Goal: Task Accomplishment & Management: Use online tool/utility

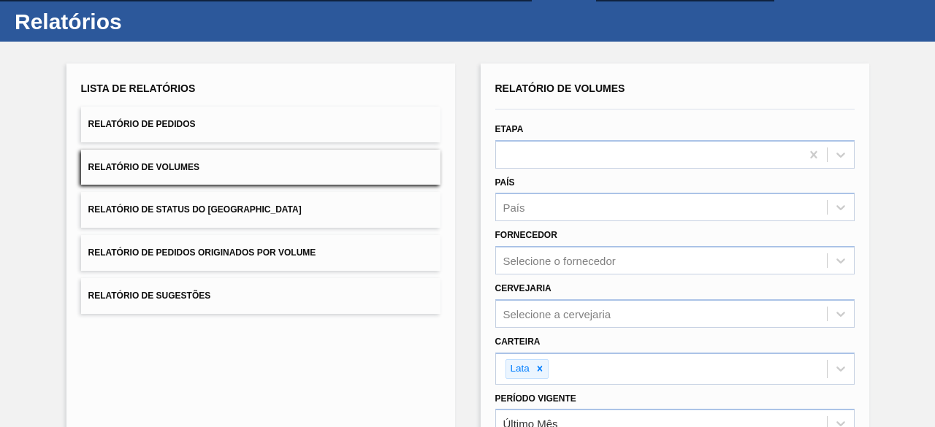
click at [310, 125] on button "Relatório de Pedidos" at bounding box center [260, 125] width 359 height 36
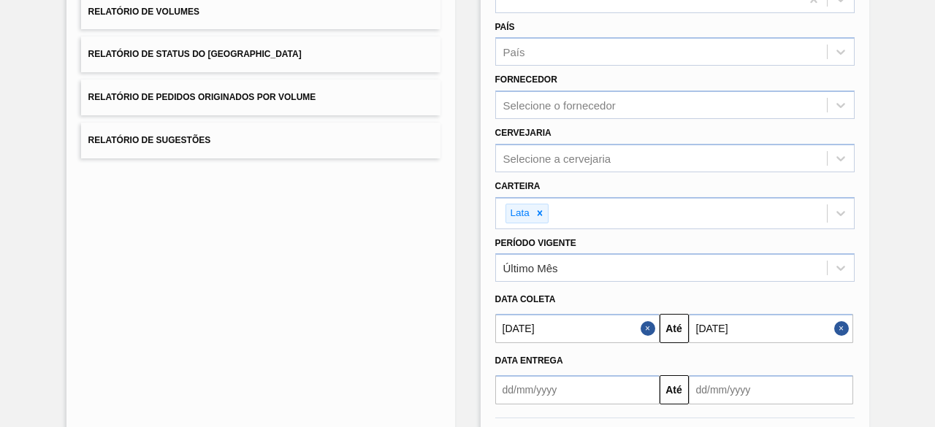
scroll to position [250, 0]
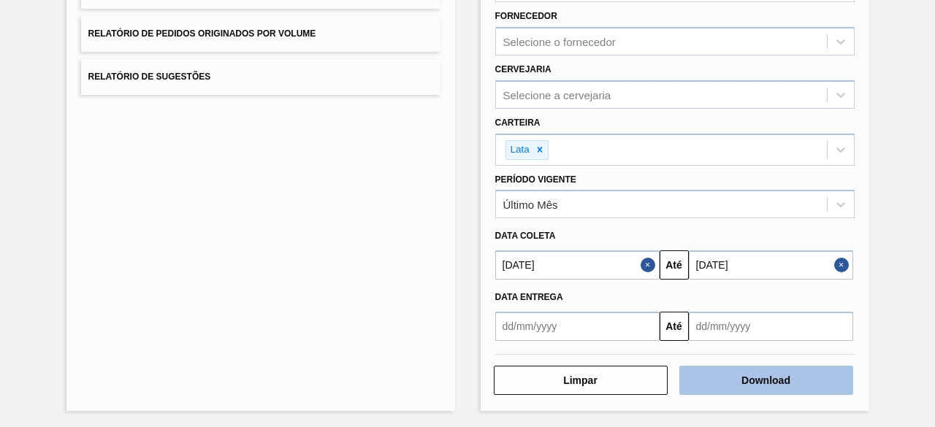
click at [726, 371] on button "Download" at bounding box center [766, 380] width 174 height 29
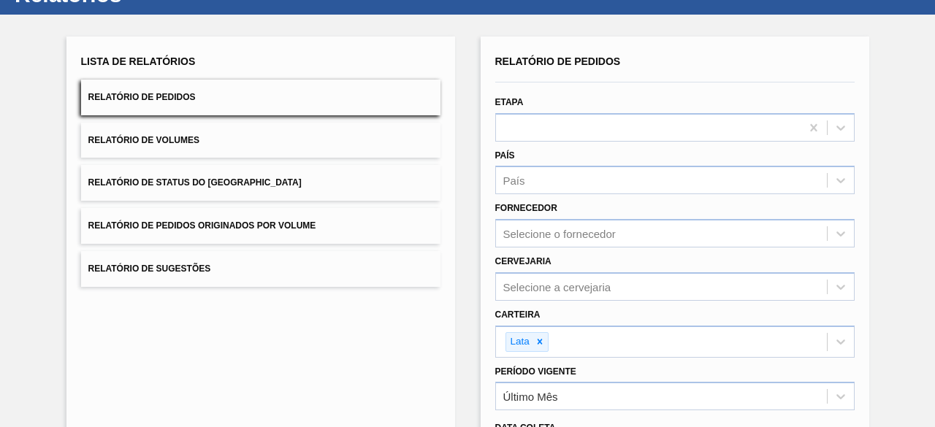
scroll to position [0, 0]
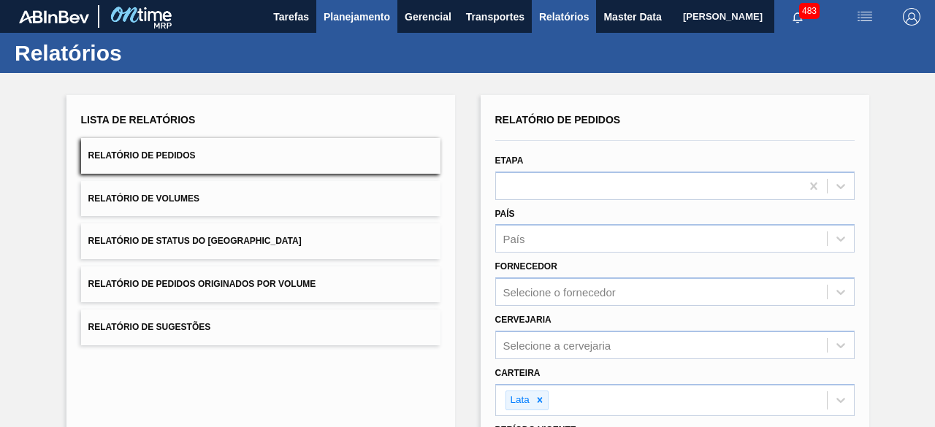
click at [358, 7] on button "Planejamento" at bounding box center [356, 16] width 81 height 33
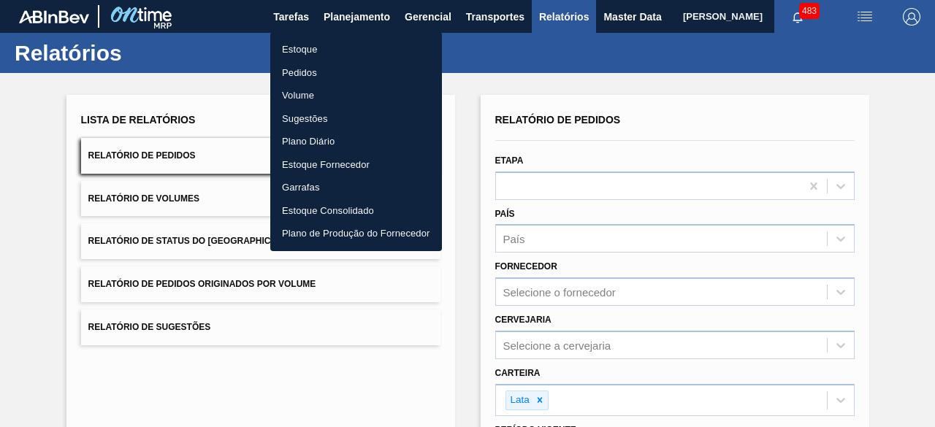
click at [318, 50] on li "Estoque" at bounding box center [356, 49] width 172 height 23
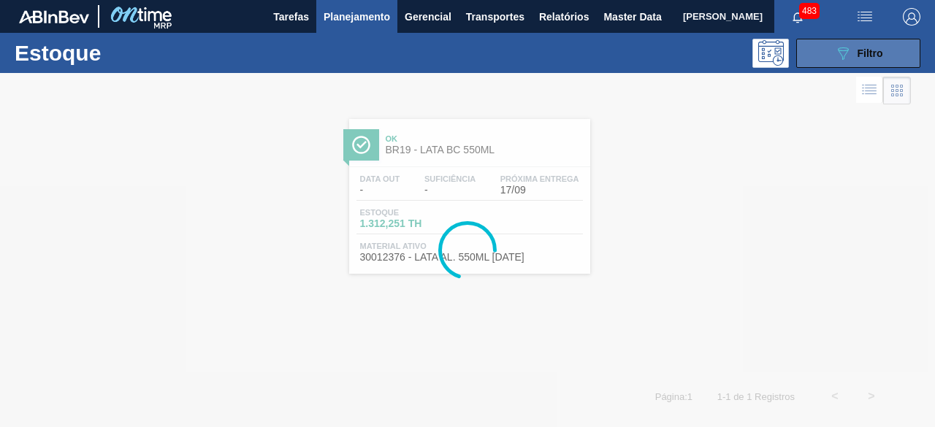
click at [852, 43] on button "089F7B8B-B2A5-4AFE-B5C0-19BA573D28AC Filtro" at bounding box center [858, 53] width 124 height 29
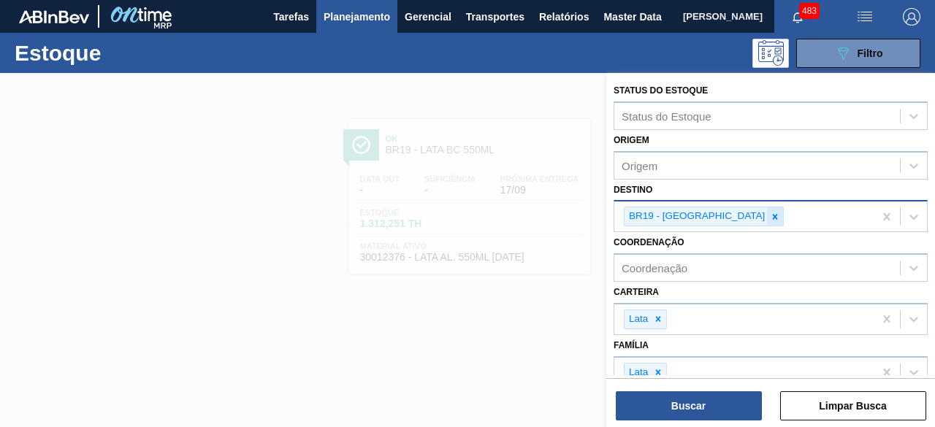
click at [773, 214] on icon at bounding box center [775, 216] width 5 height 5
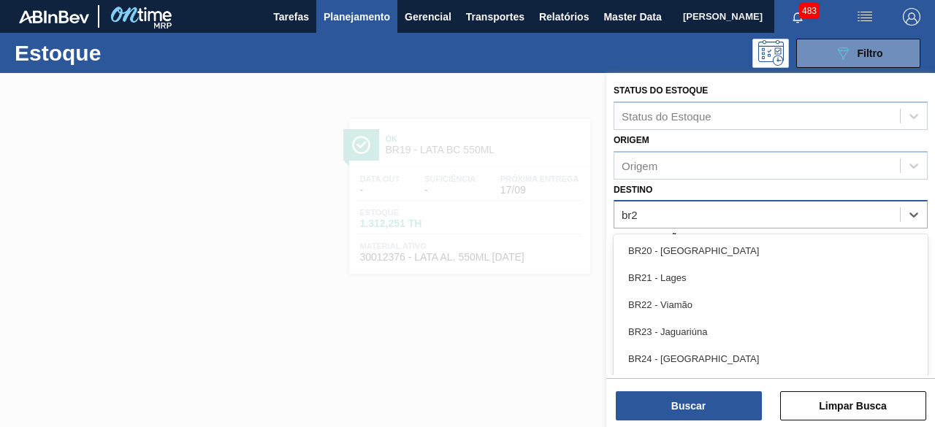
type input "br28"
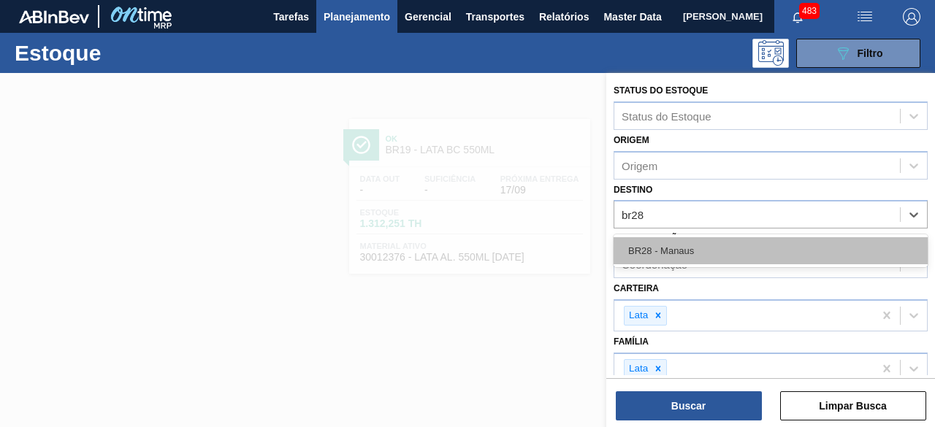
click at [741, 240] on div "BR28 - Manaus" at bounding box center [770, 250] width 314 height 27
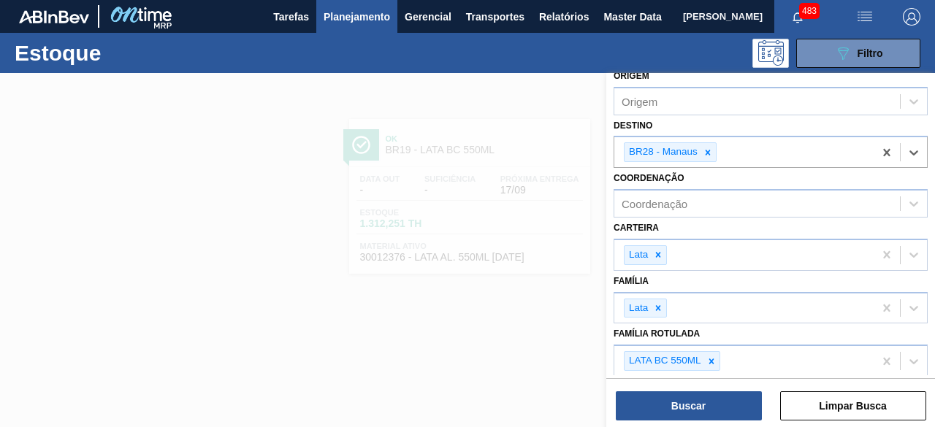
scroll to position [146, 0]
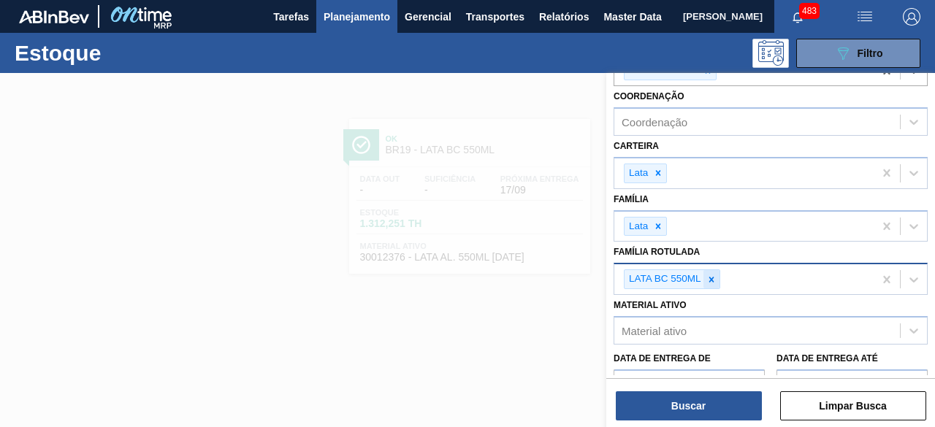
click at [709, 277] on icon at bounding box center [710, 279] width 5 height 5
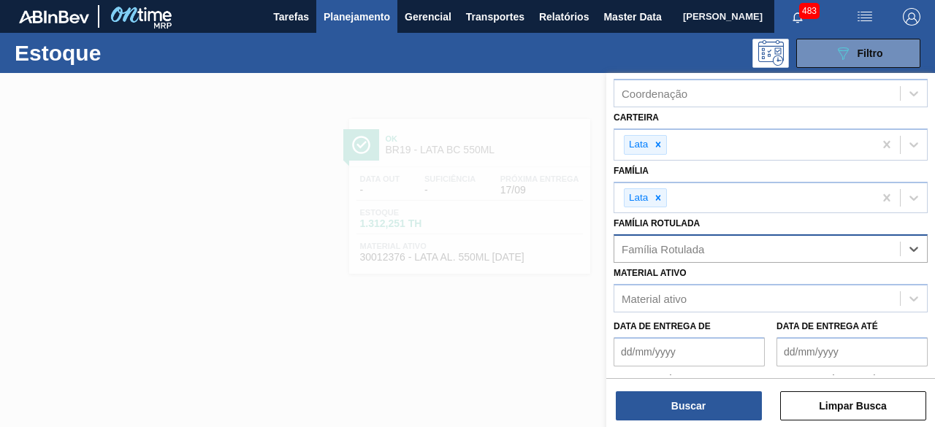
scroll to position [219, 0]
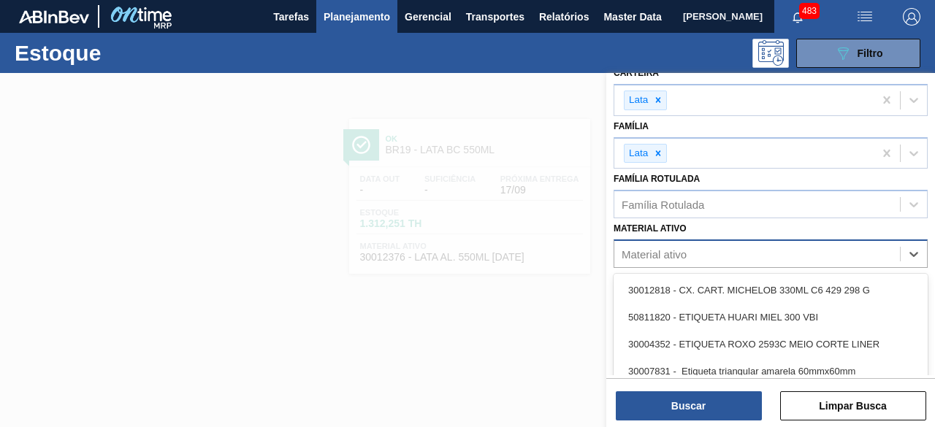
click at [711, 251] on div "Material ativo" at bounding box center [757, 254] width 286 height 21
paste ativo "30012399"
type ativo "30012399"
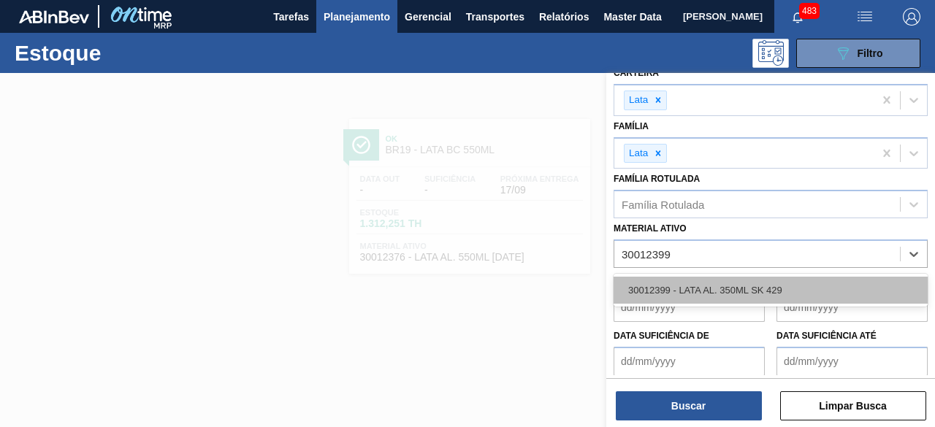
click at [707, 289] on div "30012399 - LATA AL. 350ML SK 429" at bounding box center [770, 290] width 314 height 27
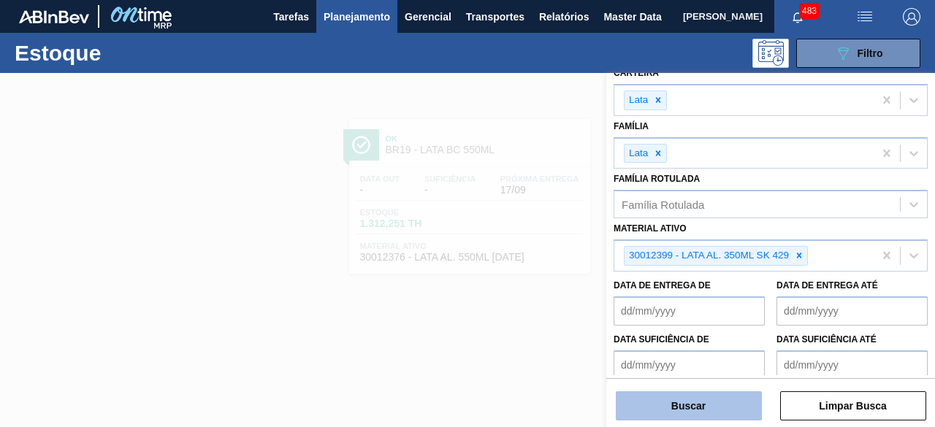
click at [696, 413] on button "Buscar" at bounding box center [689, 405] width 146 height 29
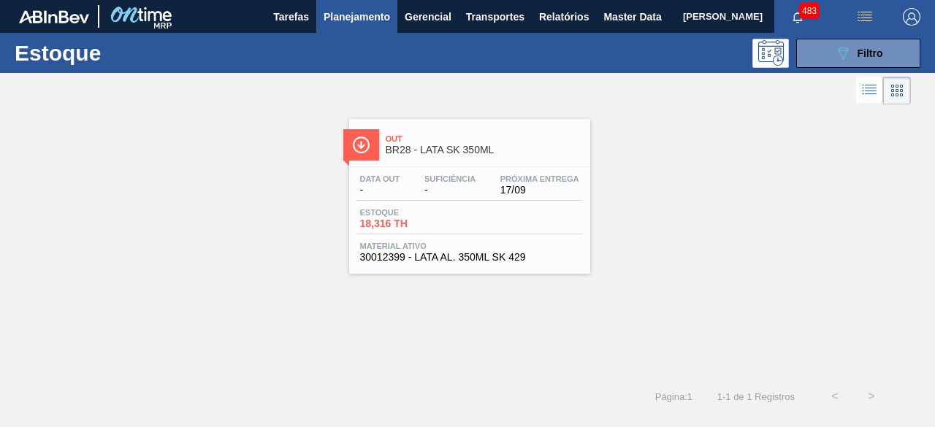
click at [519, 173] on div "Data out - Suficiência - Próxima Entrega 17/09 Estoque 18,316 TH Material ativo…" at bounding box center [469, 216] width 241 height 99
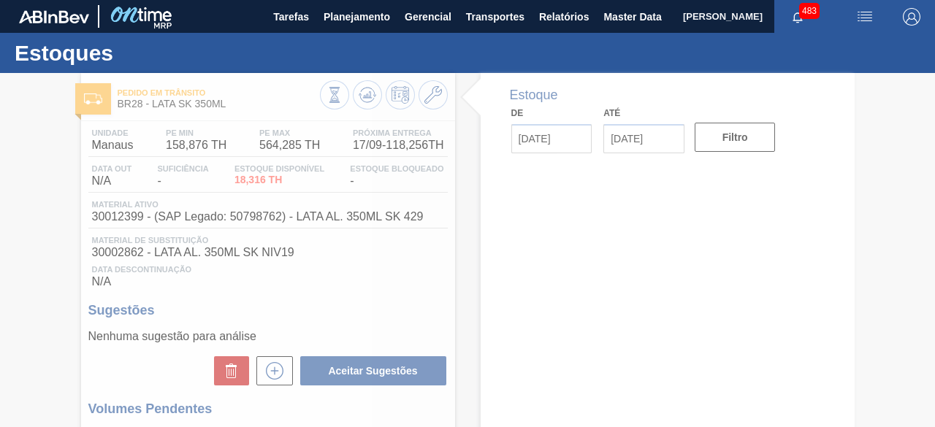
type input "[DATE]"
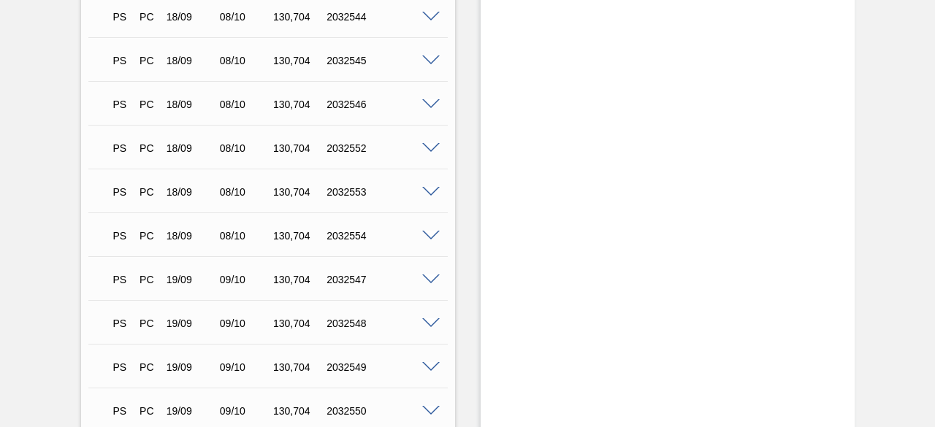
scroll to position [2070, 0]
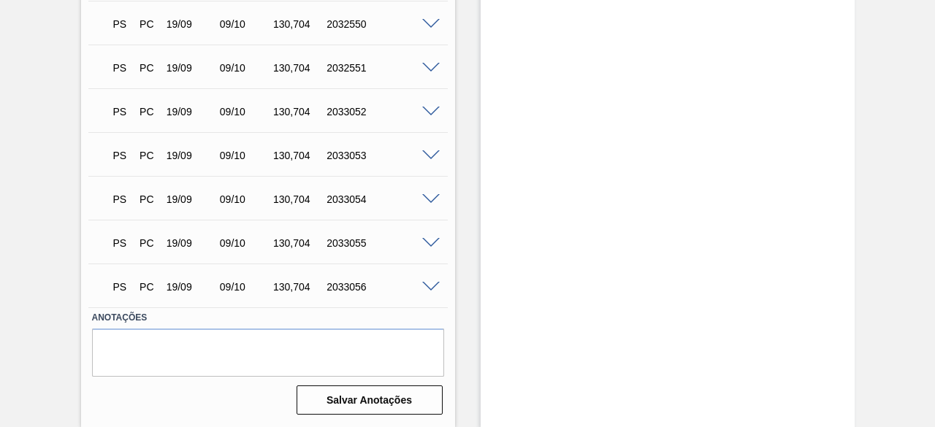
click at [426, 284] on span at bounding box center [431, 287] width 18 height 11
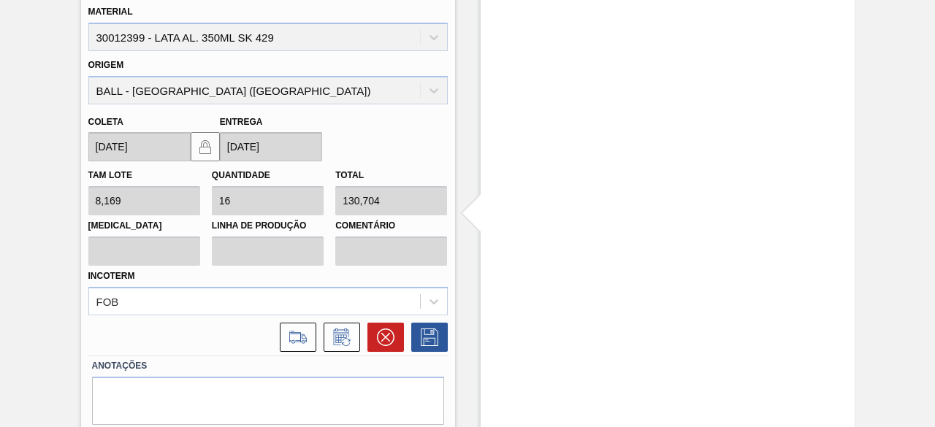
scroll to position [2423, 0]
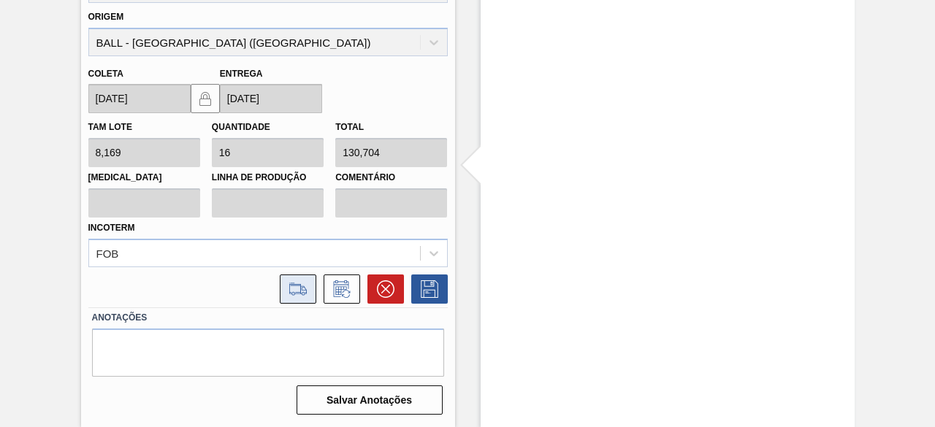
click at [296, 288] on icon at bounding box center [297, 289] width 23 height 18
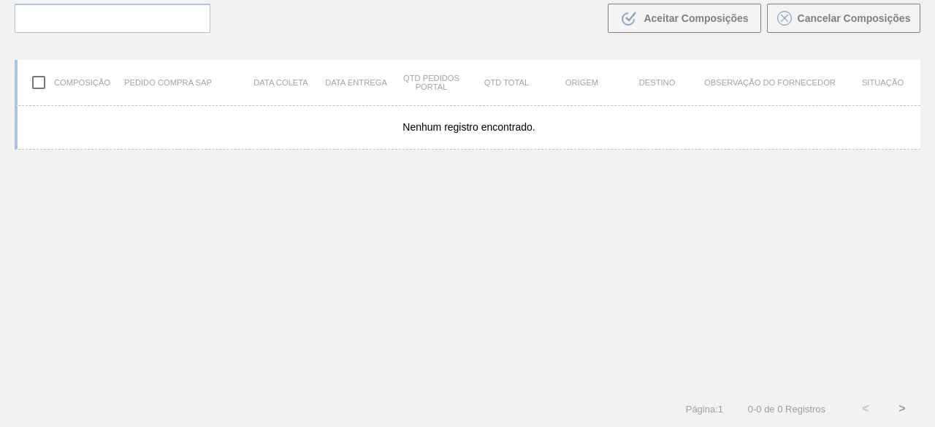
scroll to position [104, 0]
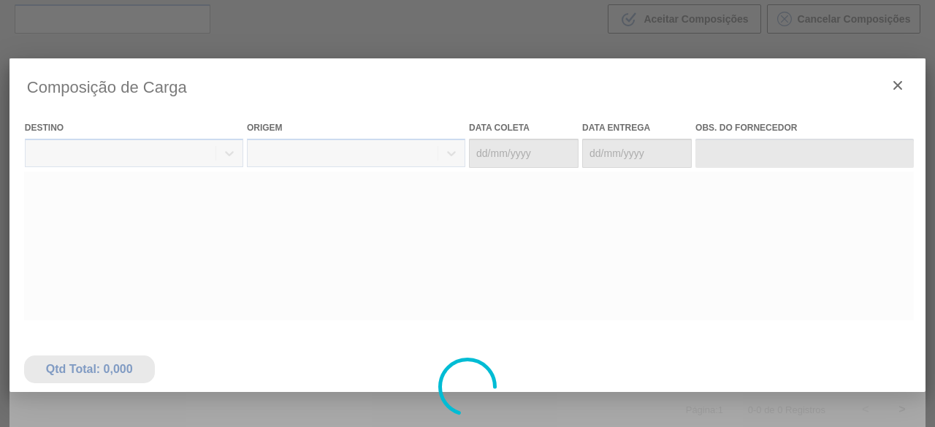
type coleta "[DATE]"
type entrega "[DATE]"
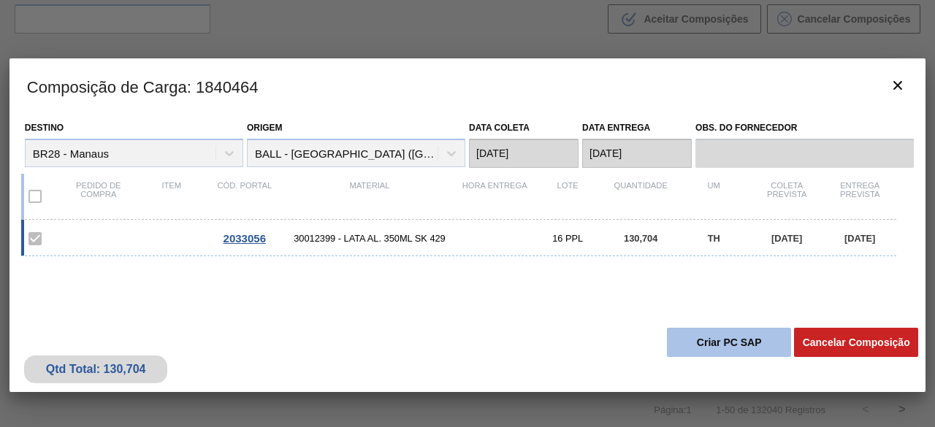
click at [727, 355] on button "Criar PC SAP" at bounding box center [729, 342] width 124 height 29
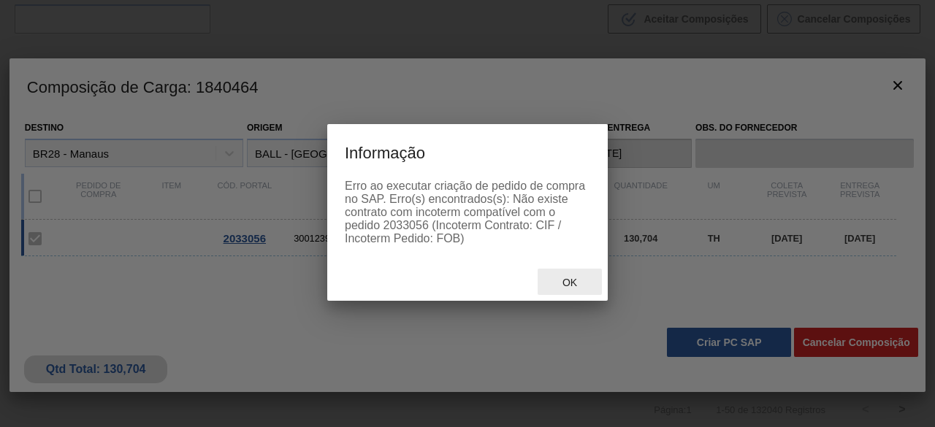
click at [574, 275] on div "Ok" at bounding box center [569, 282] width 64 height 27
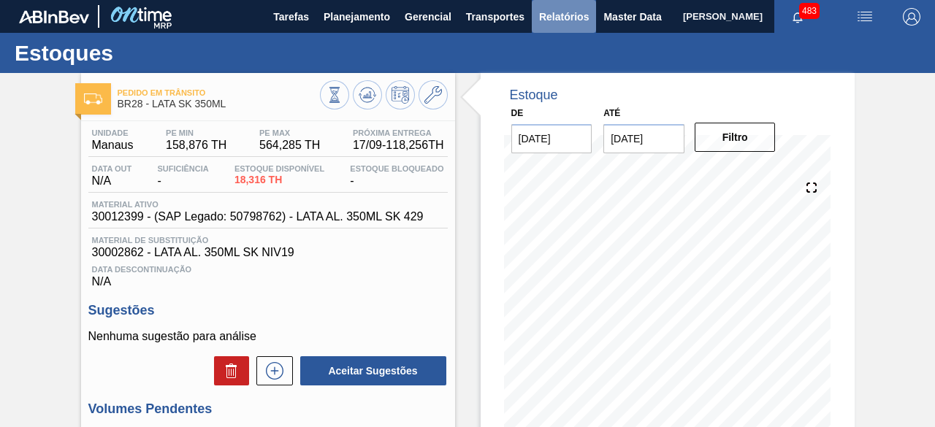
click at [554, 19] on span "Relatórios" at bounding box center [564, 17] width 50 height 18
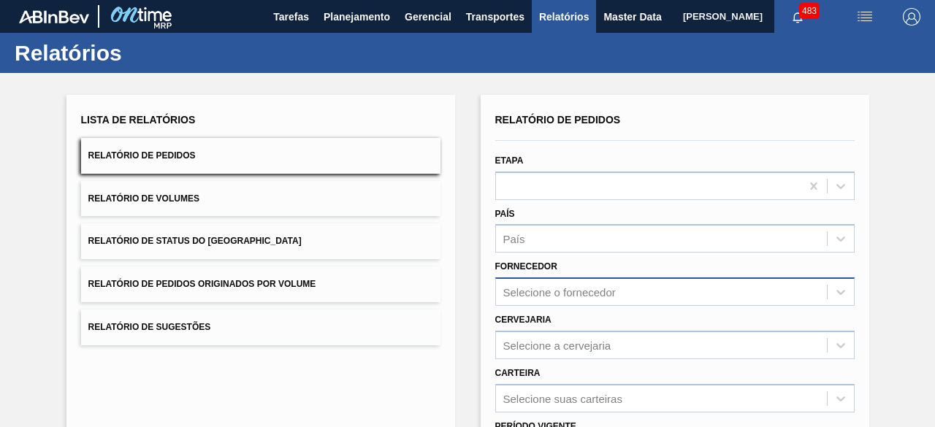
scroll to position [219, 0]
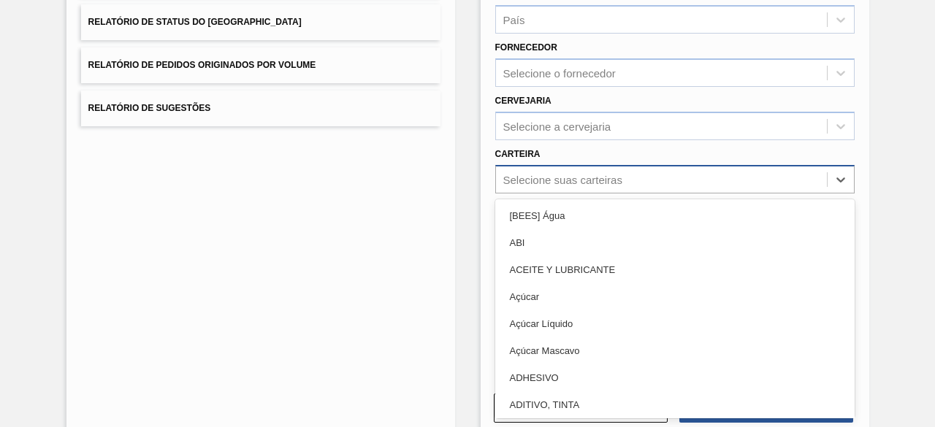
click at [600, 186] on div "Selecione suas carteiras" at bounding box center [661, 179] width 331 height 21
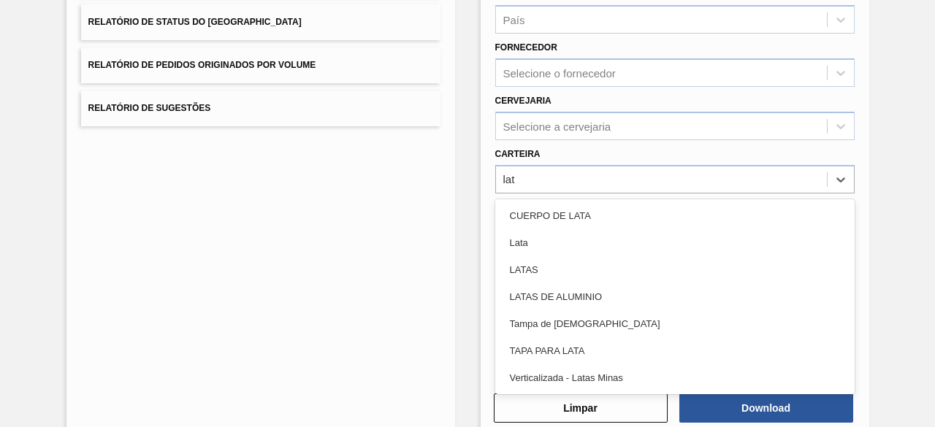
type input "lata"
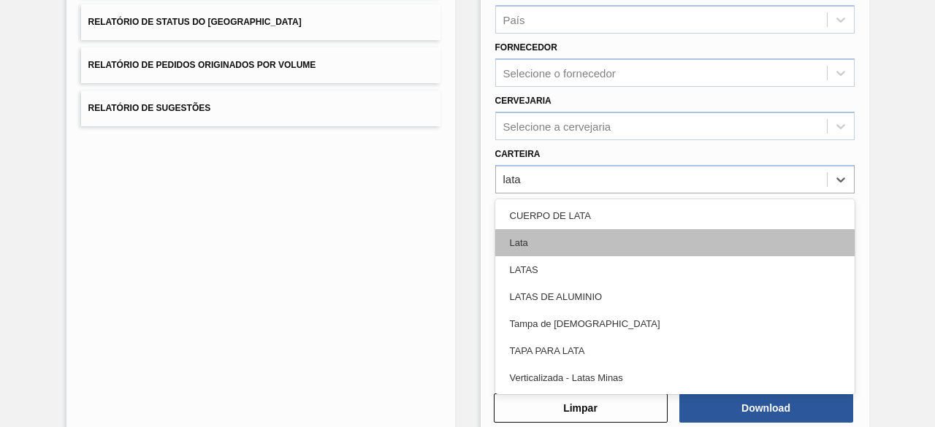
click at [536, 234] on div "Lata" at bounding box center [674, 242] width 359 height 27
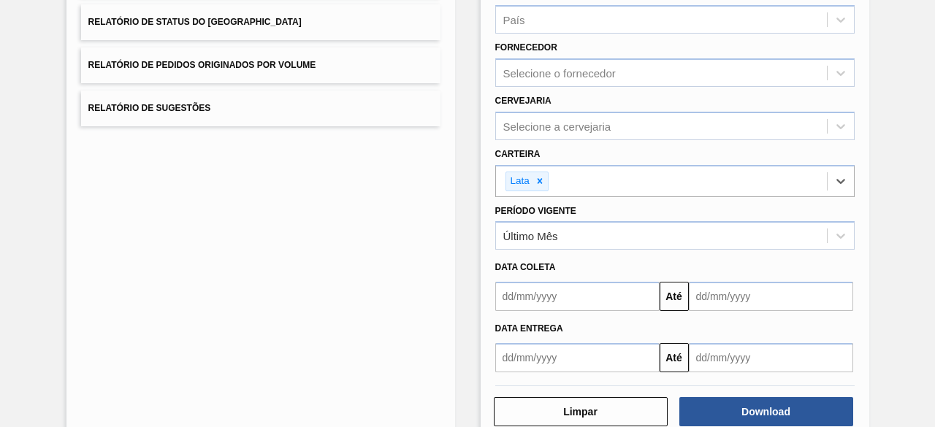
click at [583, 293] on input "text" at bounding box center [577, 296] width 164 height 29
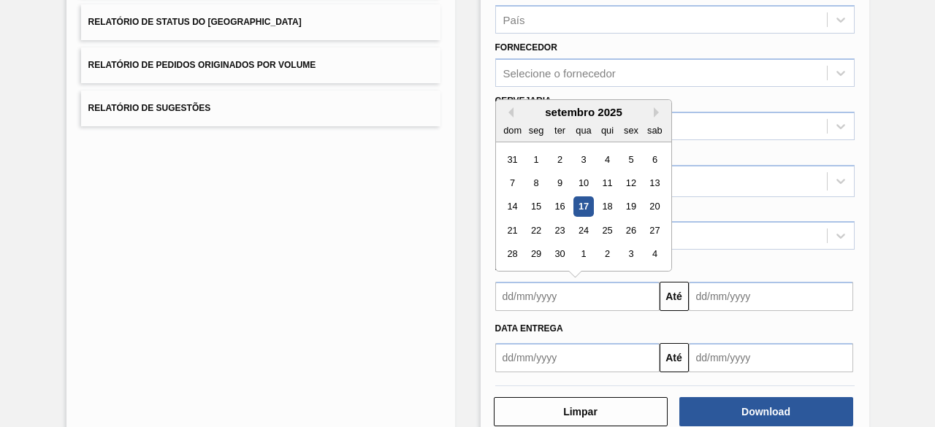
click at [584, 202] on div "17" at bounding box center [583, 207] width 20 height 20
type input "[DATE]"
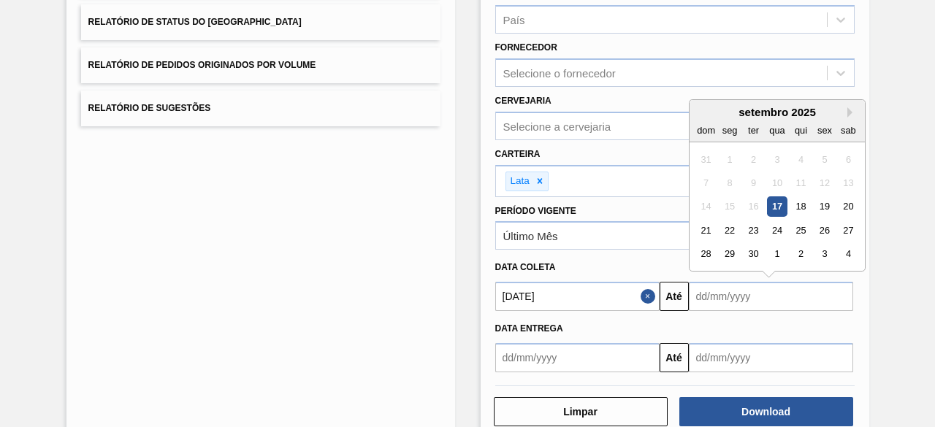
click at [722, 286] on input "text" at bounding box center [771, 296] width 164 height 29
click at [850, 200] on div "20" at bounding box center [848, 207] width 20 height 20
type input "[DATE]"
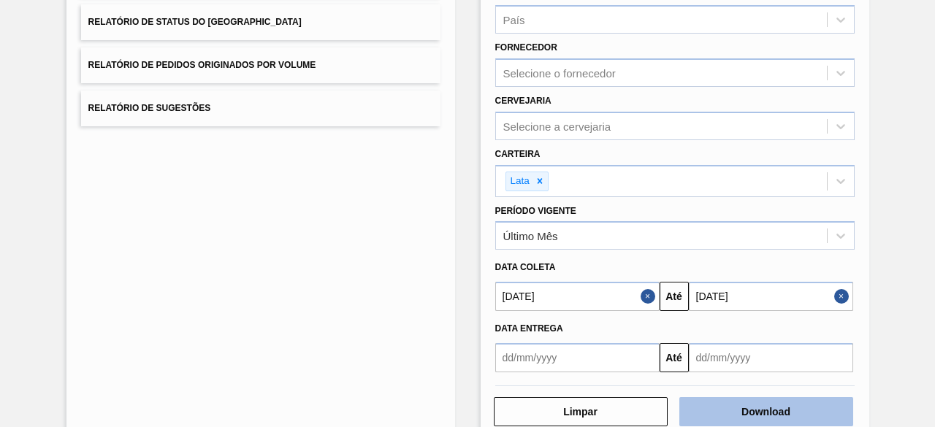
click at [761, 408] on button "Download" at bounding box center [766, 411] width 174 height 29
